Goal: Check status: Check status

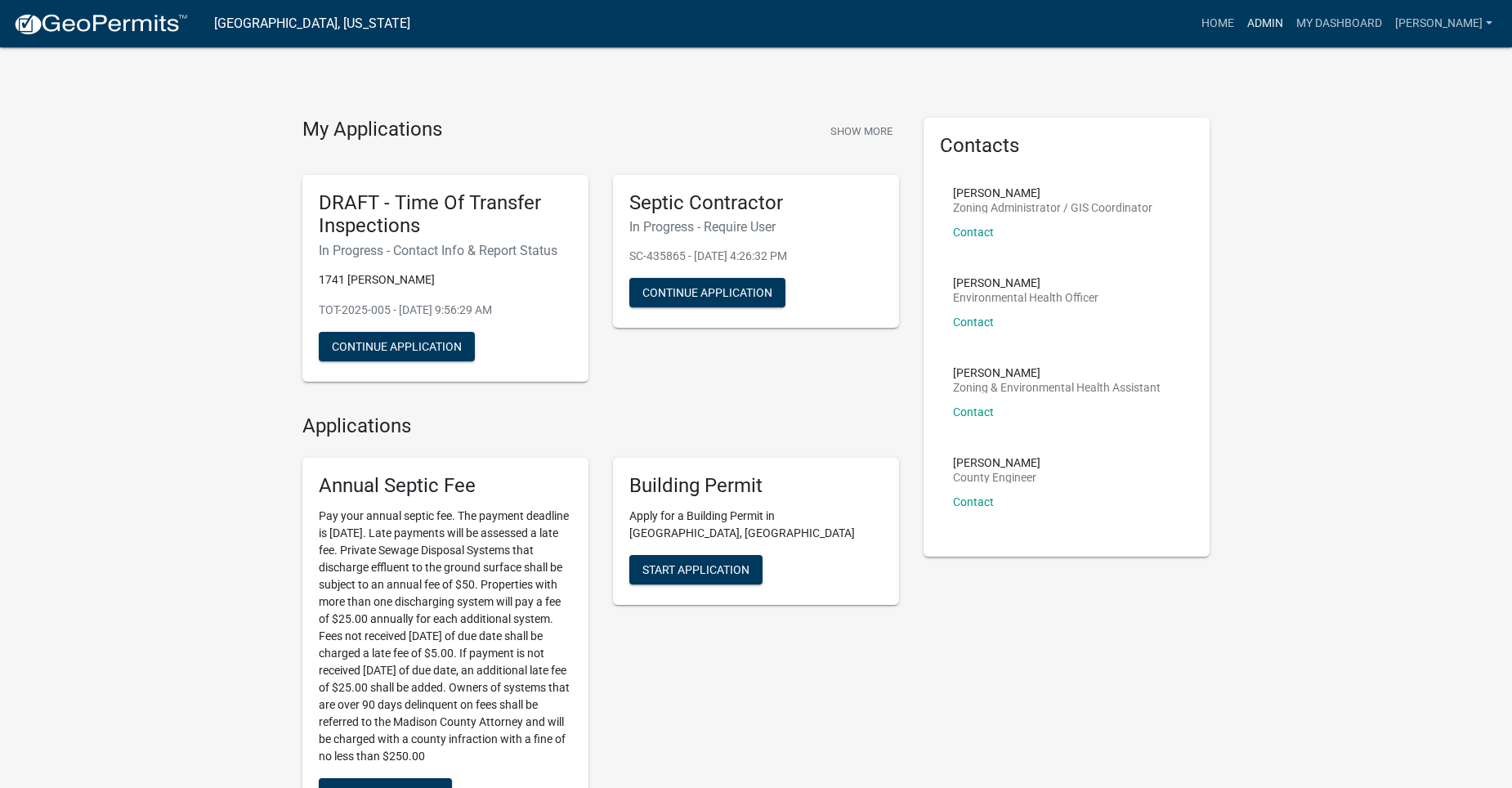
click at [1287, 21] on link "Admin" at bounding box center [1265, 24] width 49 height 31
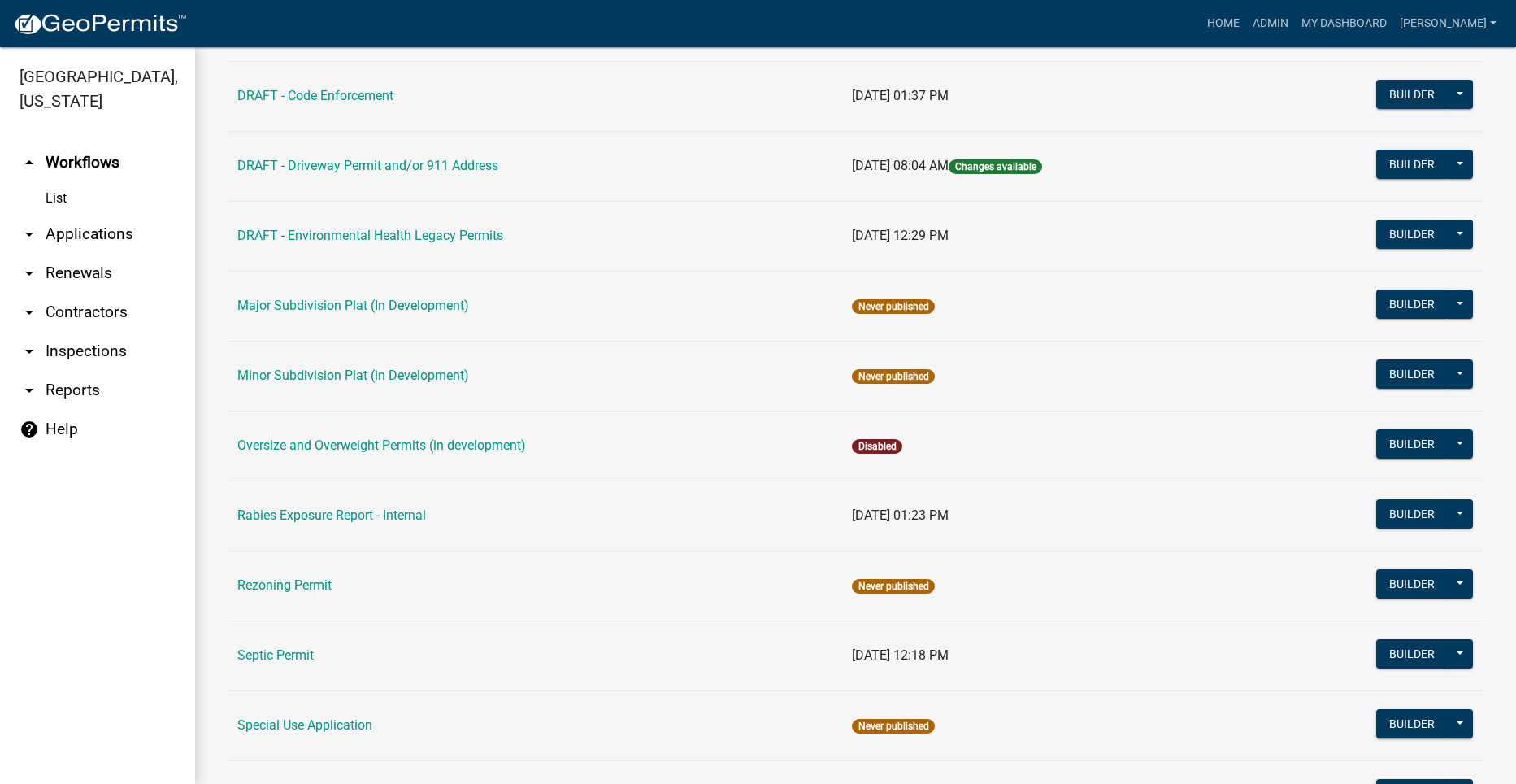
scroll to position [651, 0]
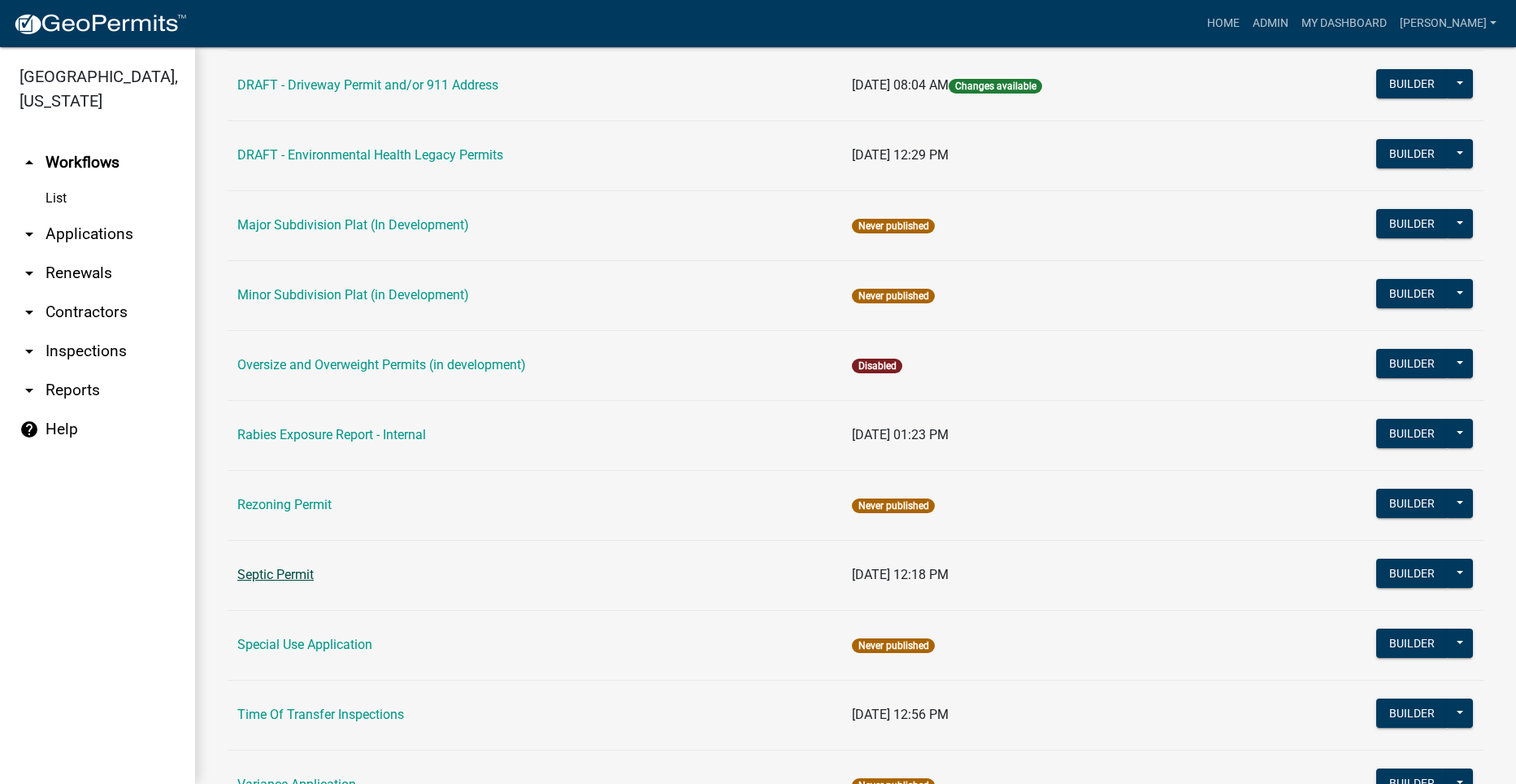
click at [247, 570] on link "Septic Permit" at bounding box center [275, 575] width 76 height 15
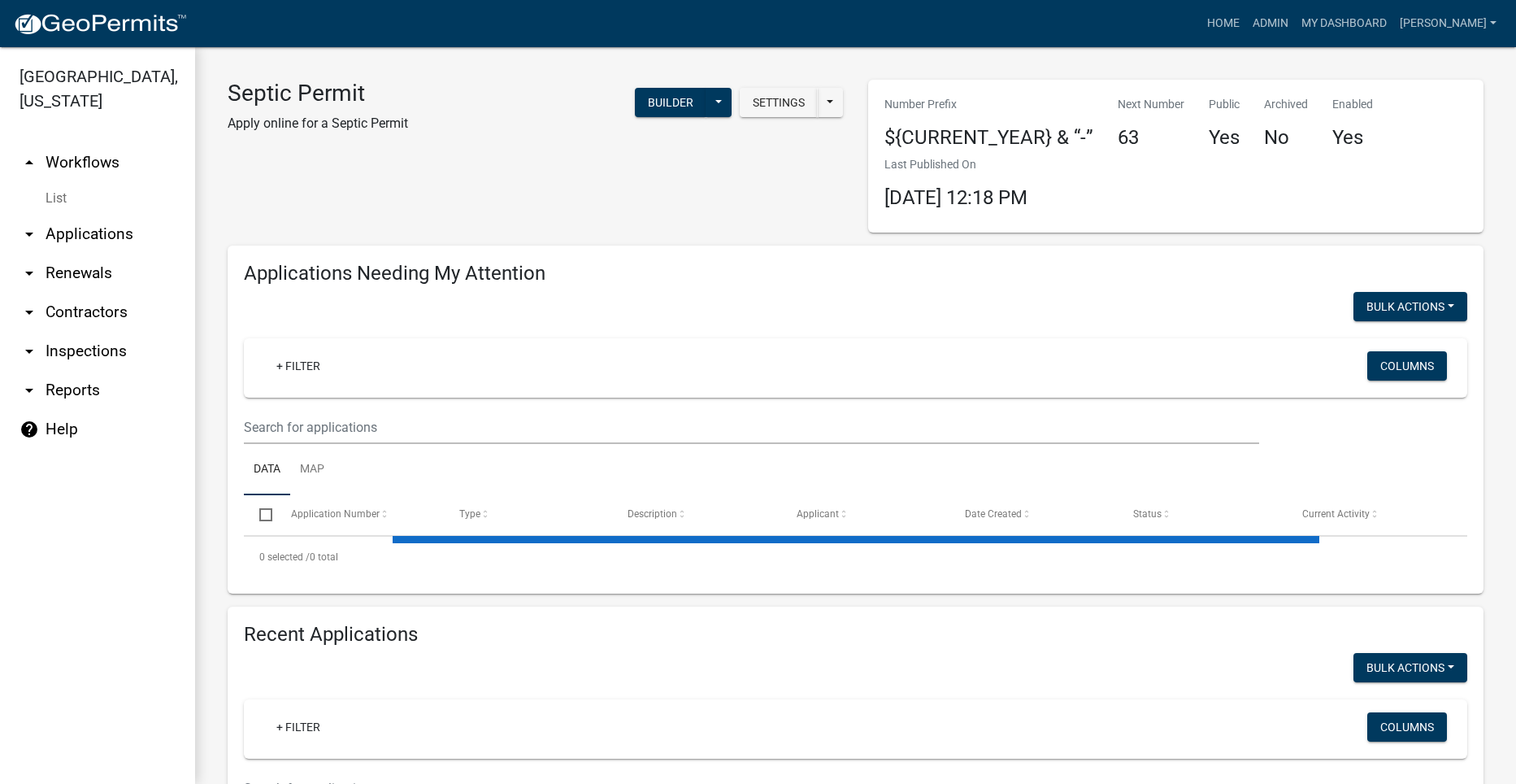
select select "2: 50"
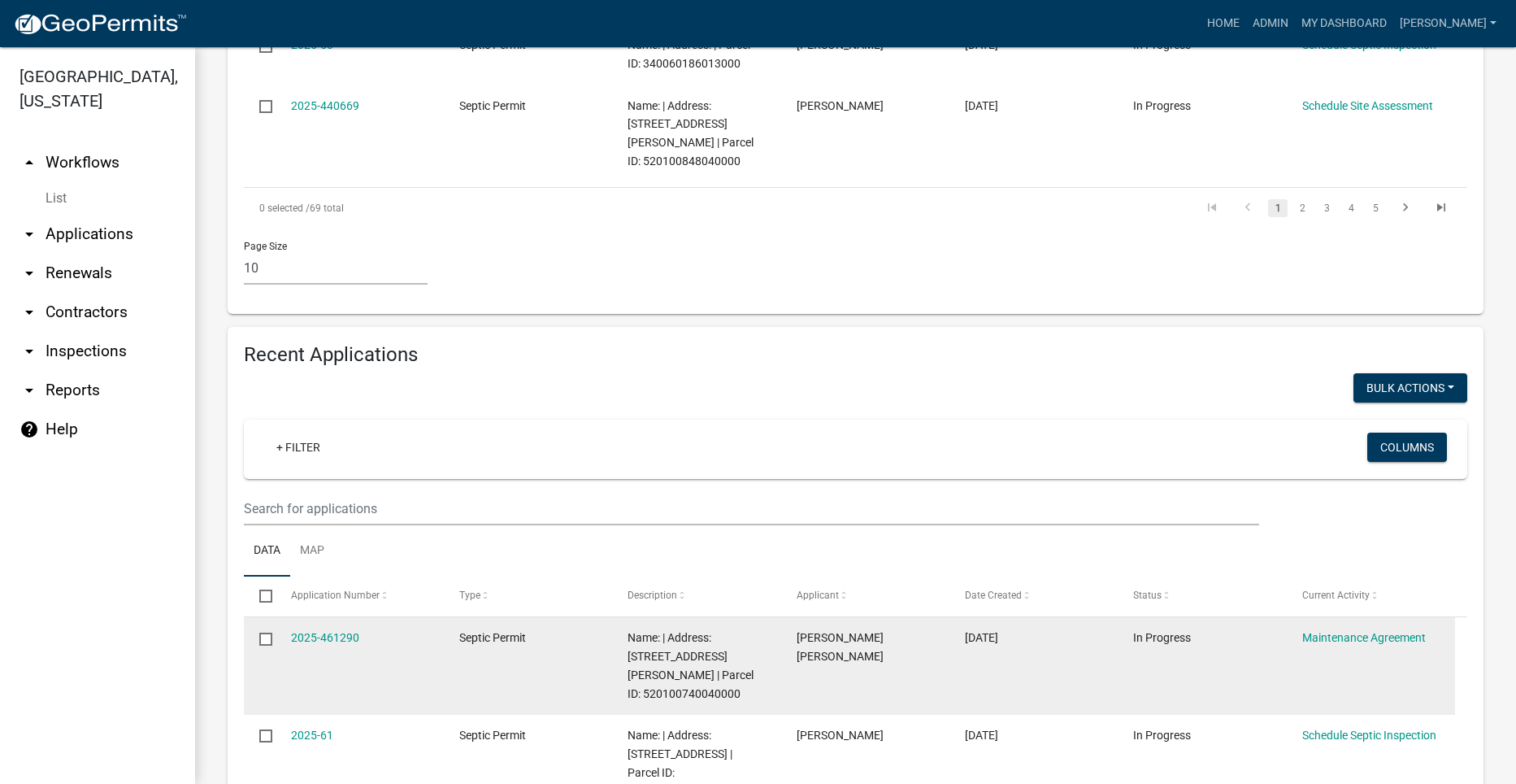
scroll to position [1301, 0]
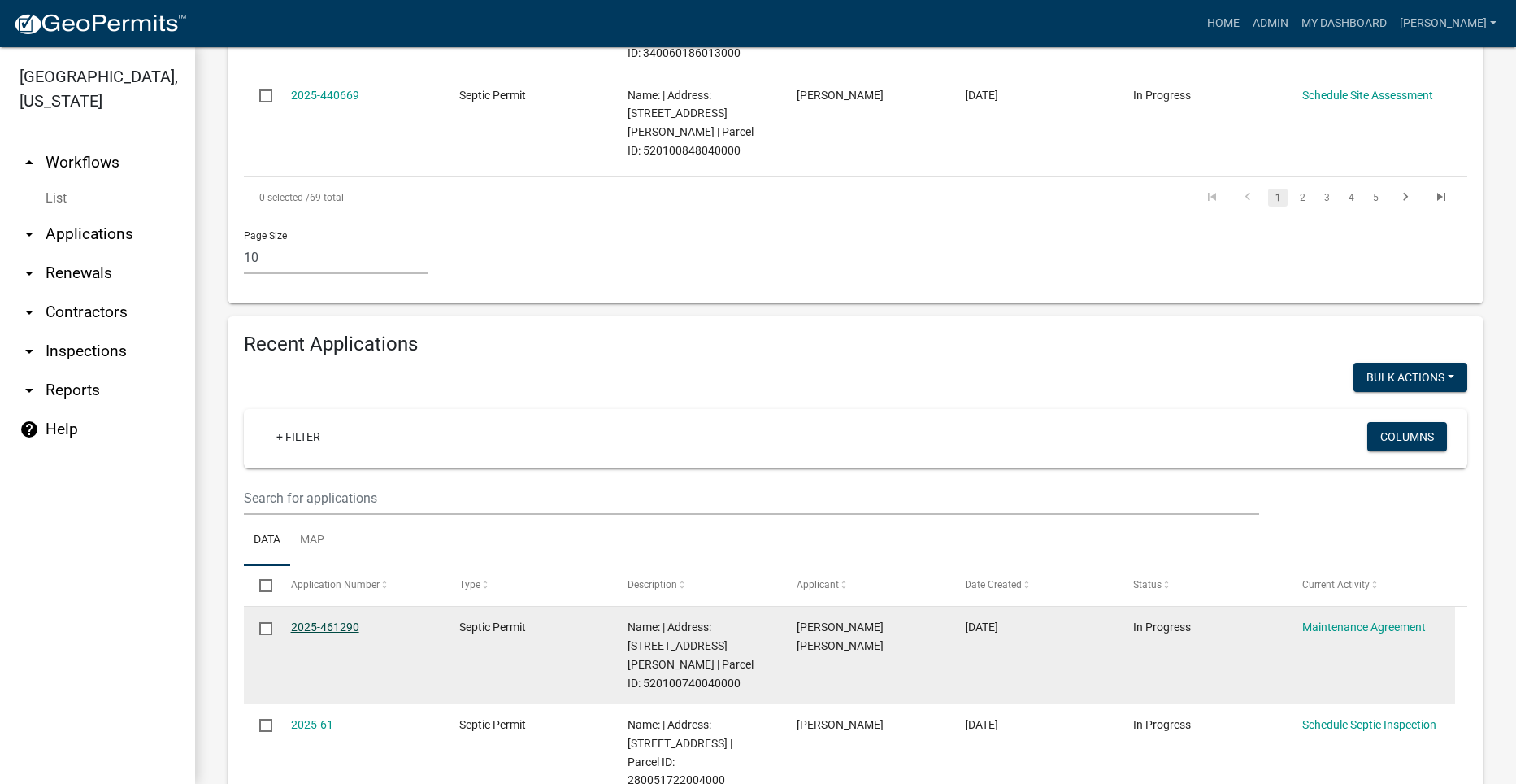
click at [336, 620] on link "2025-461290" at bounding box center [325, 626] width 68 height 13
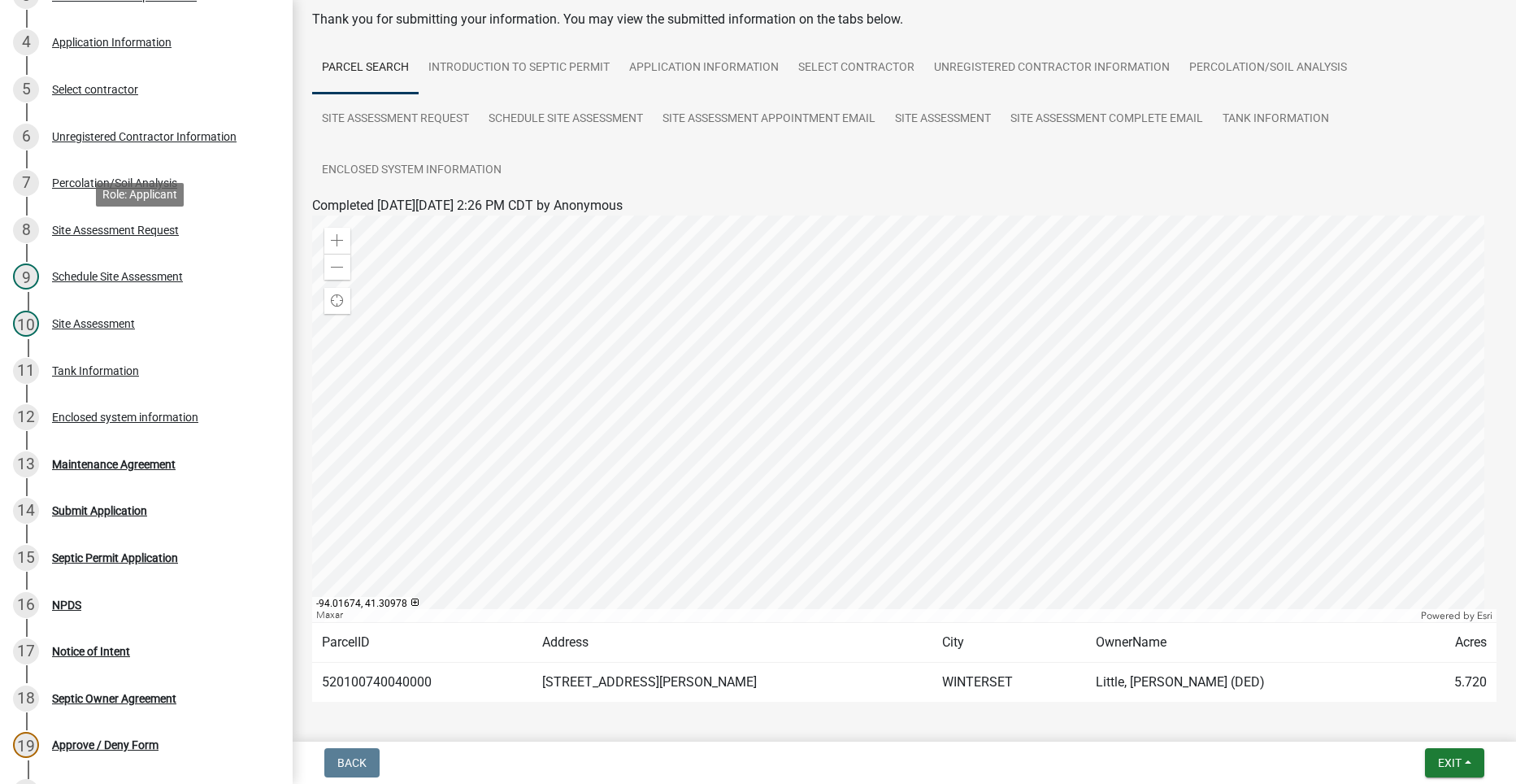
scroll to position [244, 0]
